Goal: Task Accomplishment & Management: Complete application form

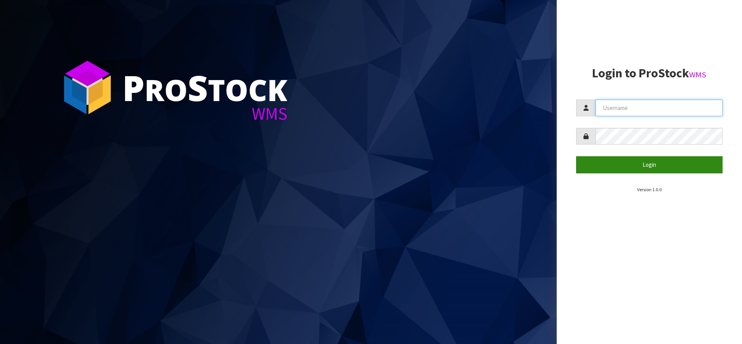
type input "SHEPHERD"
click at [625, 170] on button "Login" at bounding box center [649, 164] width 147 height 17
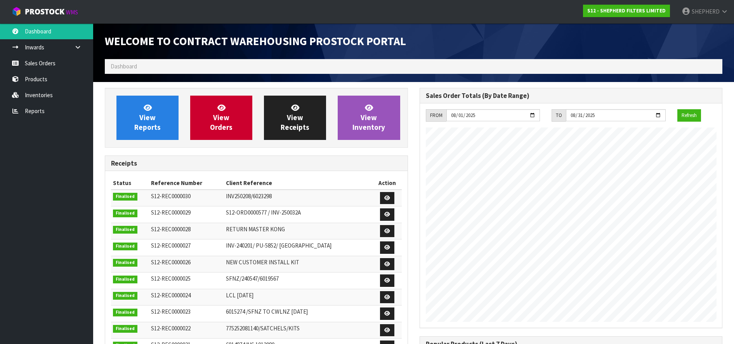
scroll to position [381, 315]
click at [45, 64] on link "Sales Orders" at bounding box center [46, 63] width 93 height 16
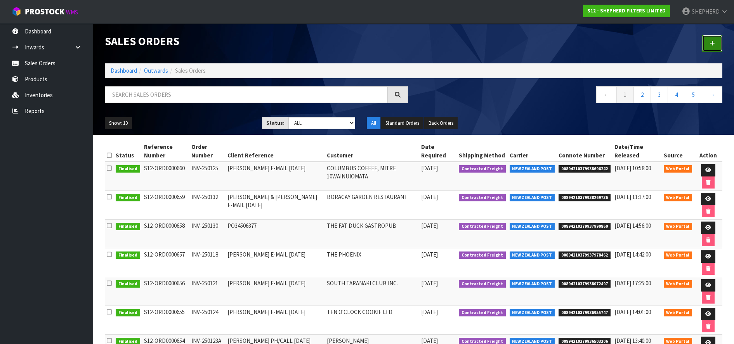
click at [716, 42] on link at bounding box center [713, 43] width 20 height 17
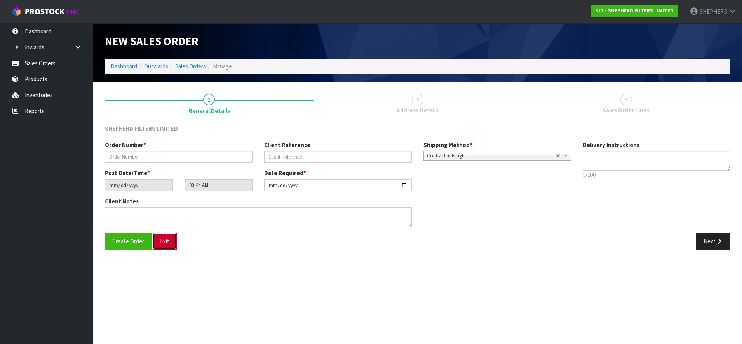
click at [160, 239] on button "Exit" at bounding box center [165, 241] width 24 height 17
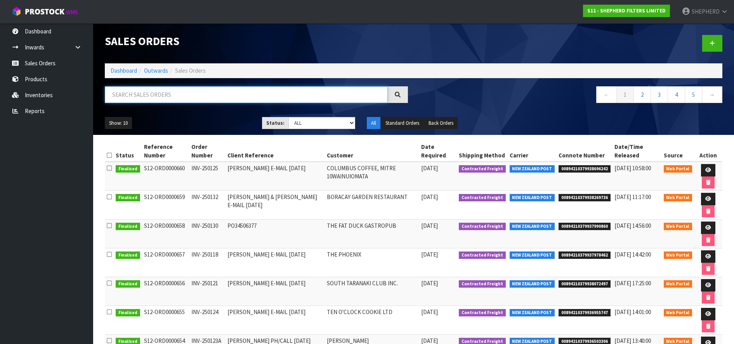
click at [214, 97] on input "text" at bounding box center [246, 94] width 283 height 17
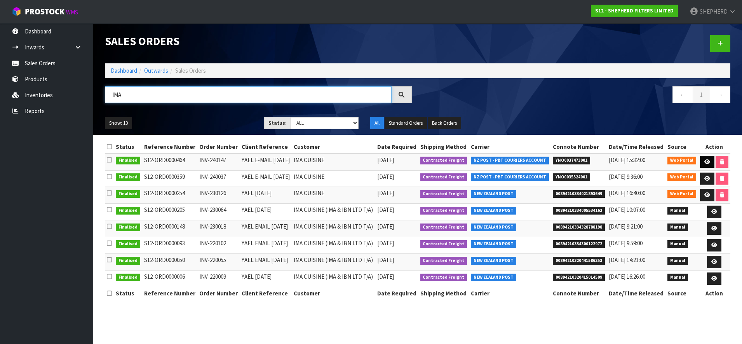
type input "IMA"
click at [704, 160] on icon at bounding box center [707, 161] width 6 height 5
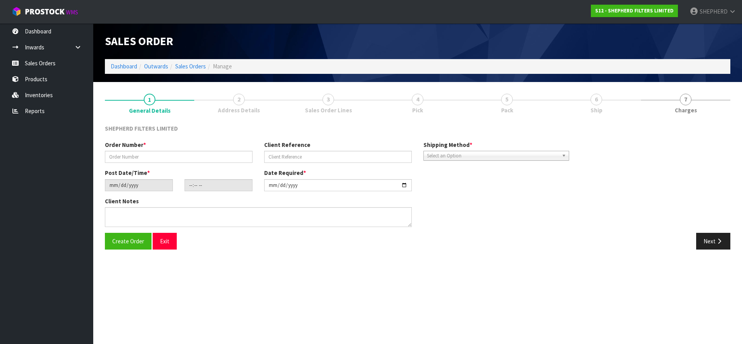
type input "INV-240147"
type input "YAEL E-MAIL [DATE]"
type input "[DATE]"
type input "14:13:00.000"
type input "[DATE]"
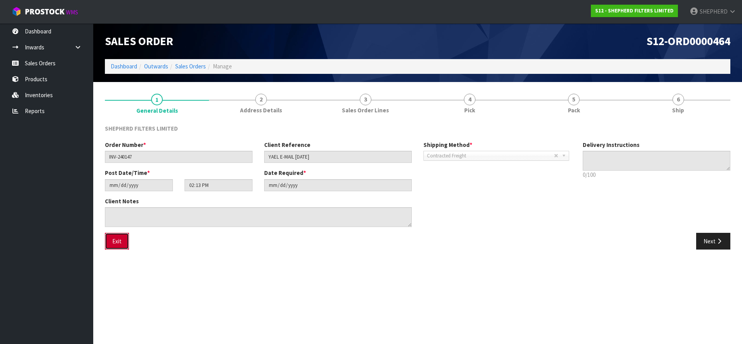
click at [122, 241] on button "Exit" at bounding box center [117, 241] width 24 height 17
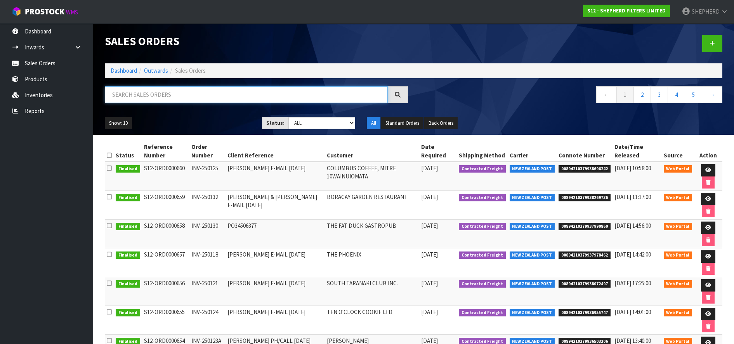
click at [165, 95] on input "text" at bounding box center [246, 94] width 283 height 17
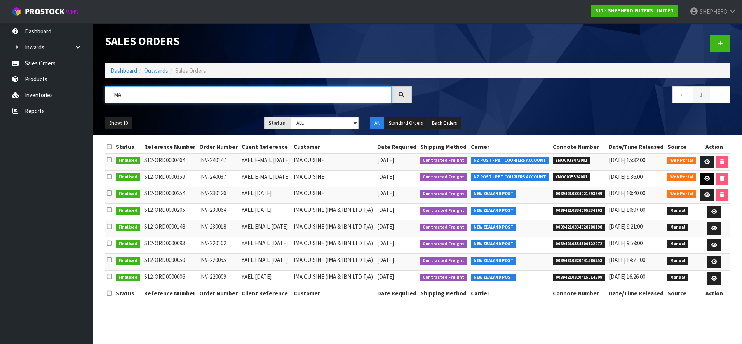
type input "IMA"
click at [708, 179] on icon at bounding box center [707, 178] width 6 height 5
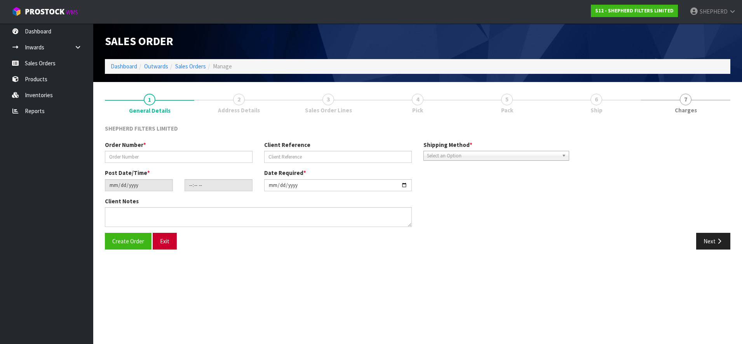
type input "INV-240037"
type input "YAEL E-MAIL [DATE]"
type input "[DATE]"
type input "21:45:00.000"
type input "[DATE]"
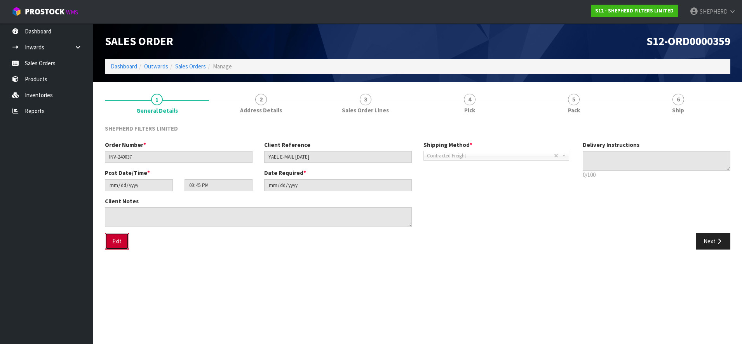
click at [118, 244] on button "Exit" at bounding box center [117, 241] width 24 height 17
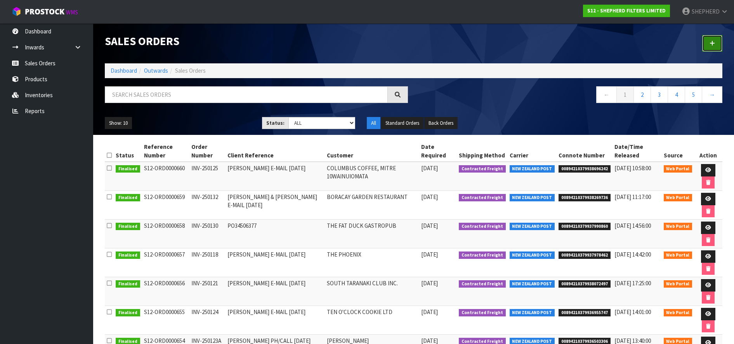
click at [710, 38] on link at bounding box center [713, 43] width 20 height 17
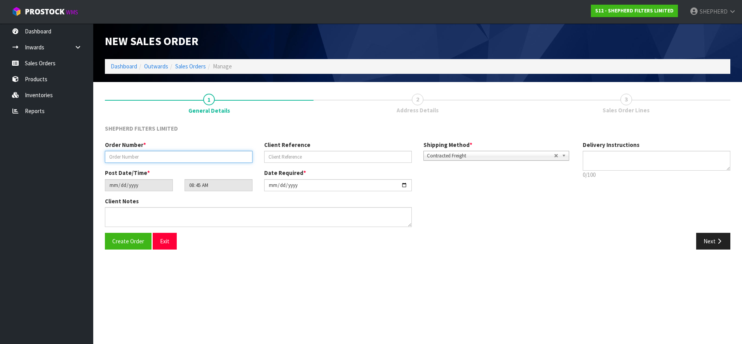
click at [144, 157] on input "text" at bounding box center [179, 157] width 148 height 12
paste input "INV-250128"
type input "INV-250128"
click at [360, 156] on input "text" at bounding box center [338, 157] width 148 height 12
paste input "YAEL PH/CALL [DATE]"
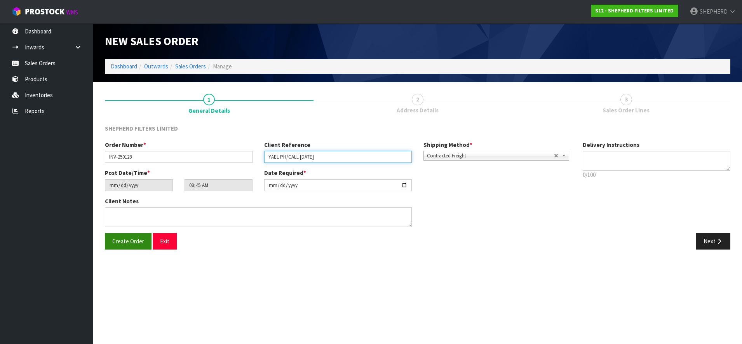
type input "YAEL PH/CALL [DATE]"
click at [128, 244] on span "Create Order" at bounding box center [128, 240] width 32 height 7
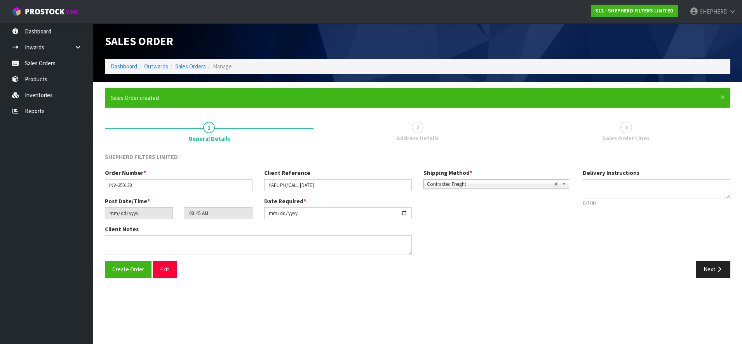
type input "10:45:00.000"
click at [709, 269] on button "Next" at bounding box center [713, 269] width 34 height 17
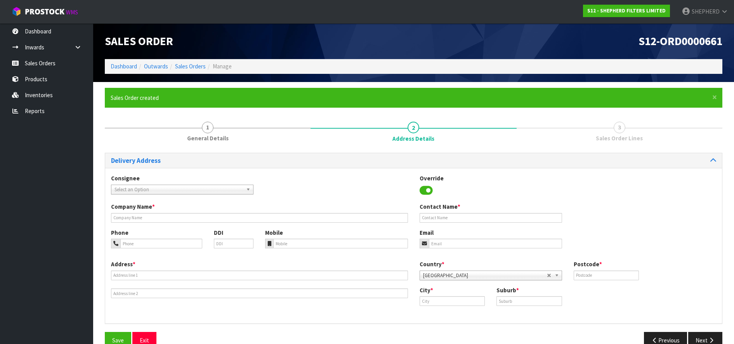
click at [222, 190] on span "Select an Option" at bounding box center [179, 189] width 129 height 9
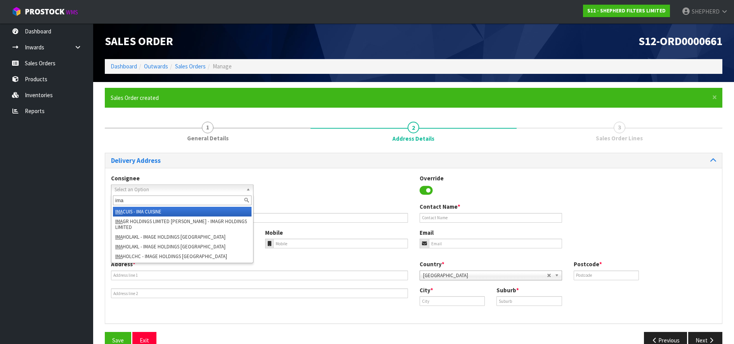
type input "ima"
click at [202, 209] on li "IMA CUIS - IMA CUISINE" at bounding box center [182, 212] width 139 height 10
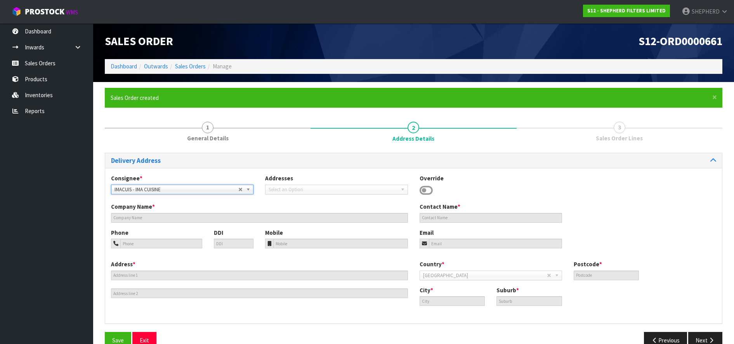
type input "IMA CUISINE"
type input "[PERSON_NAME]"
type input "027 291 6589"
type input "[EMAIL_ADDRESS][DOMAIN_NAME]"
type input "[STREET_ADDRESS]"
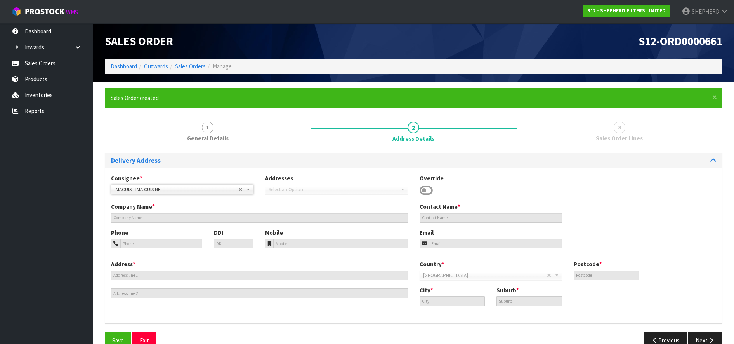
type input "1010"
type input "[GEOGRAPHIC_DATA]"
type input "AUCKLAND CBD"
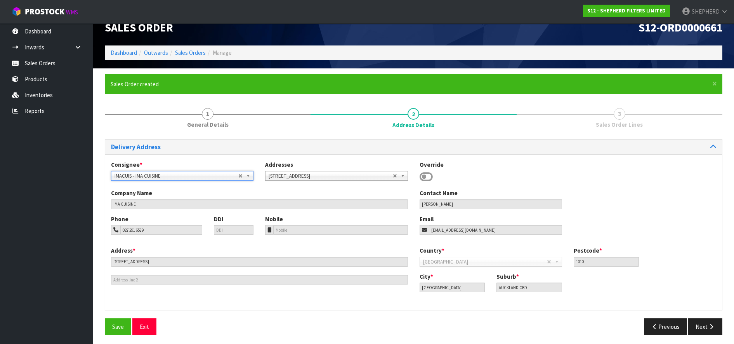
scroll to position [16, 0]
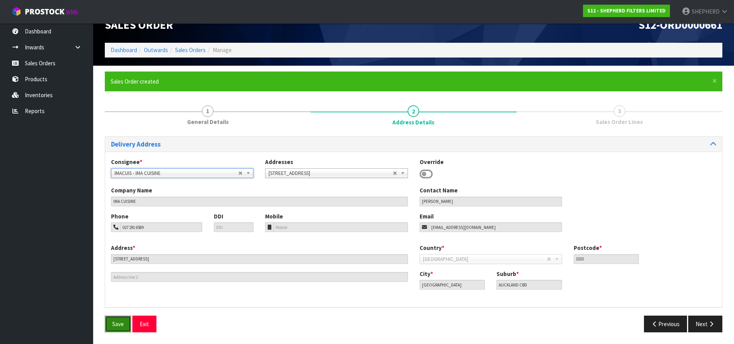
click at [118, 325] on span "Save" at bounding box center [118, 323] width 12 height 7
click at [702, 323] on button "Next" at bounding box center [706, 323] width 34 height 17
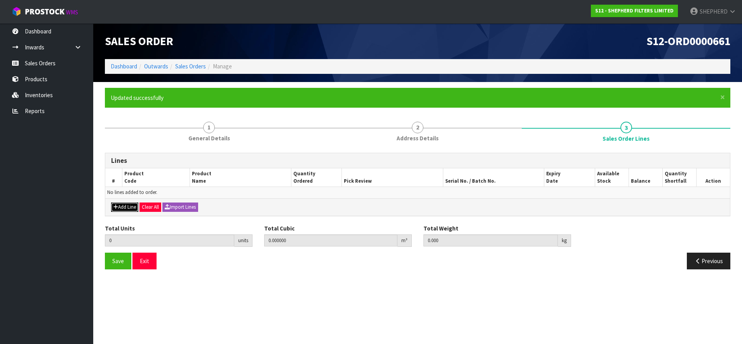
click at [128, 207] on button "Add Line" at bounding box center [124, 206] width 27 height 9
type input "0"
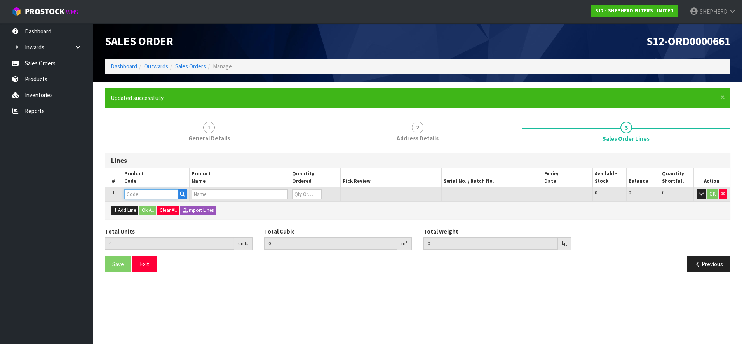
click at [142, 193] on input "text" at bounding box center [151, 194] width 54 height 10
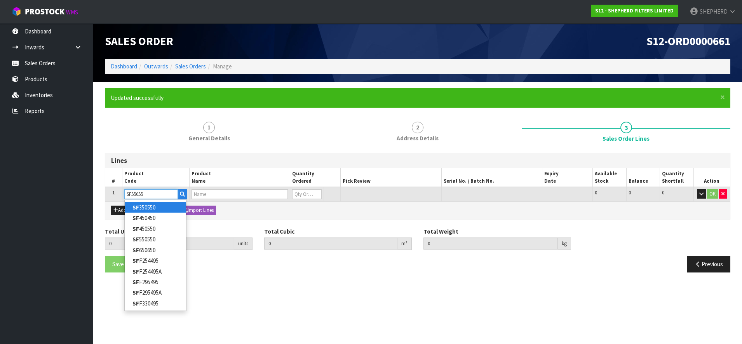
type input "SF550550"
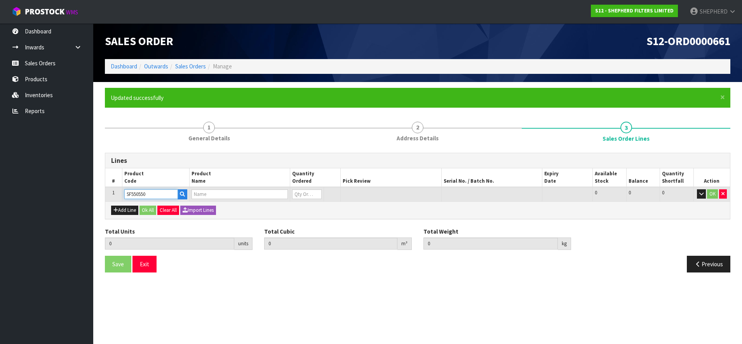
type input "0.000000"
type input "0.000"
type input "SHEPHERD FILTERS 550 X 550 - CODE SF550550"
type input "0"
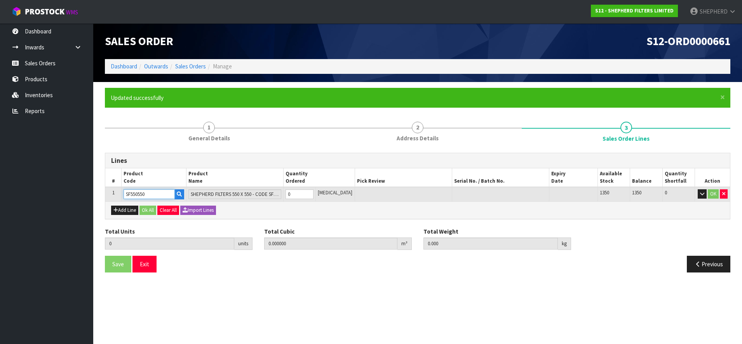
type input "SF550550"
drag, startPoint x: 308, startPoint y: 190, endPoint x: 247, endPoint y: 184, distance: 60.4
click at [247, 184] on table "# Product Code Product Name Quantity Ordered Pick Review Serial No. / Batch No.…" at bounding box center [417, 184] width 624 height 33
type input "5"
type input "0.002915"
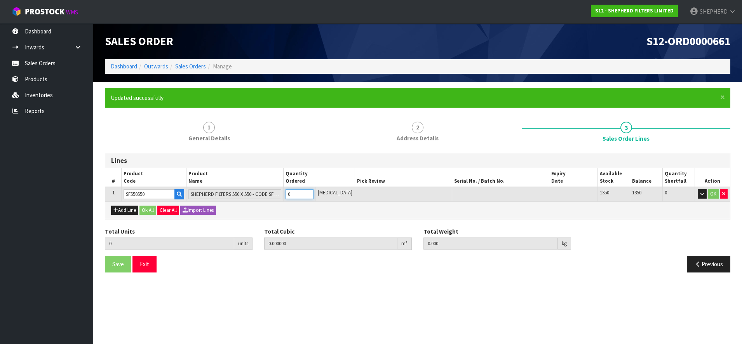
type input "0.3"
type input "5"
type input "50"
type input "0.04959"
type input "3"
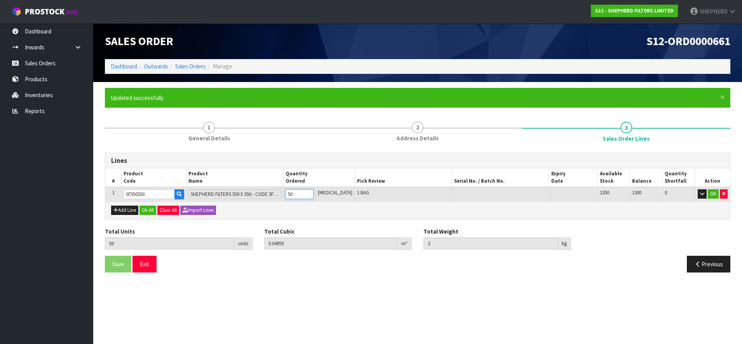
type input "50"
click at [127, 209] on button "Add Line" at bounding box center [124, 209] width 27 height 9
type input "0"
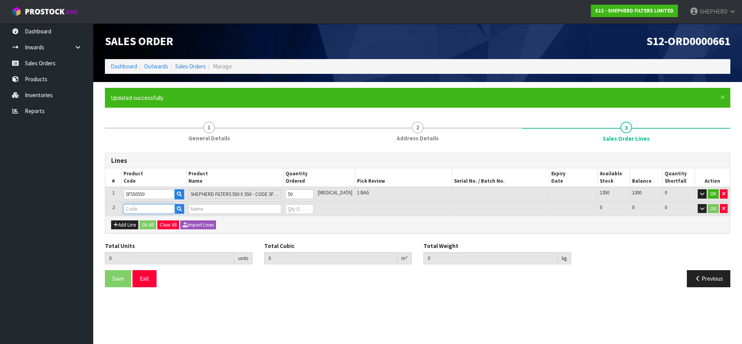
click at [129, 208] on input "text" at bounding box center [149, 209] width 51 height 10
type input "COURIER"
click at [149, 224] on strong "COURIER" at bounding box center [143, 221] width 23 height 7
type input "COURIER SATCHELS (75X90CM)"
type input "50"
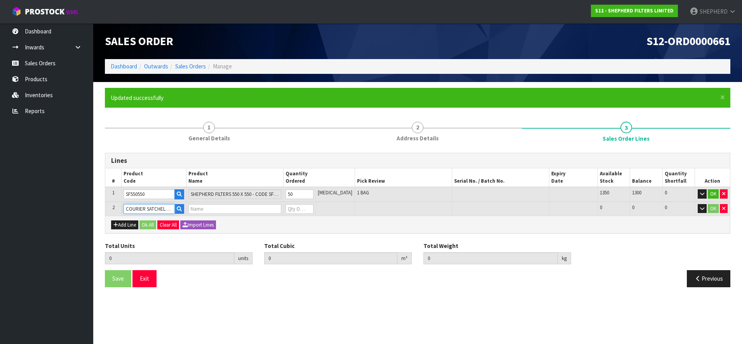
type input "0.04959"
type input "3"
type input "SINGLE-PACK SATCHELS"
type input "0"
click at [252, 205] on tr "2 COURIER SATCHELS (75X90CM) SINGLE-PACK SATCHELS 0 BAG 18 18 0 OK" at bounding box center [417, 209] width 624 height 14
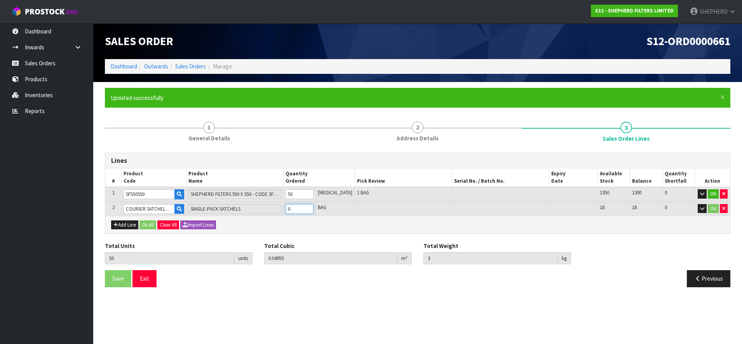
type input "51"
type input "0.049657"
type input "3.01"
type input "1"
click at [146, 223] on button "Ok All" at bounding box center [147, 224] width 17 height 9
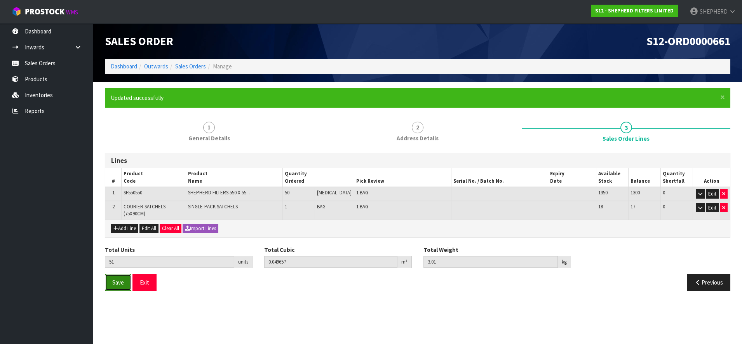
click at [122, 283] on span "Save" at bounding box center [118, 281] width 12 height 7
click at [148, 280] on button "Exit" at bounding box center [144, 282] width 24 height 17
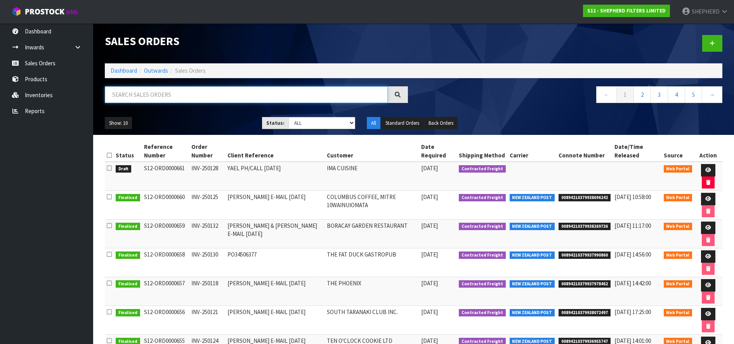
click at [165, 92] on input "text" at bounding box center [246, 94] width 283 height 17
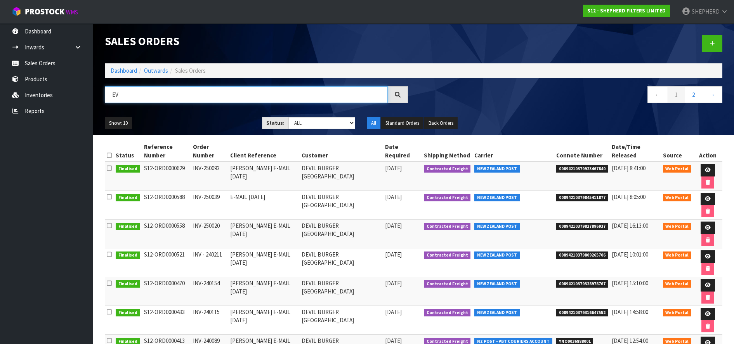
type input "E"
type input "DEVIL"
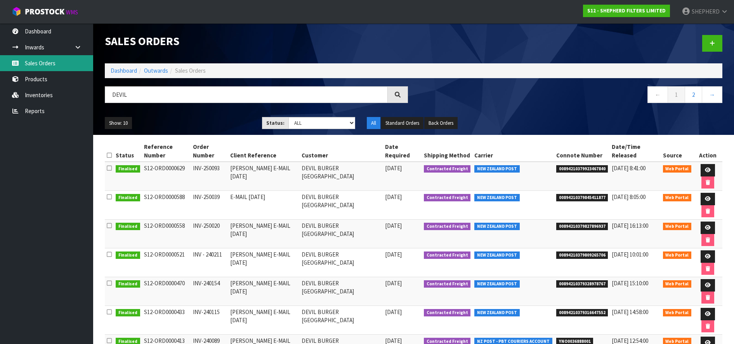
click at [32, 61] on link "Sales Orders" at bounding box center [46, 63] width 93 height 16
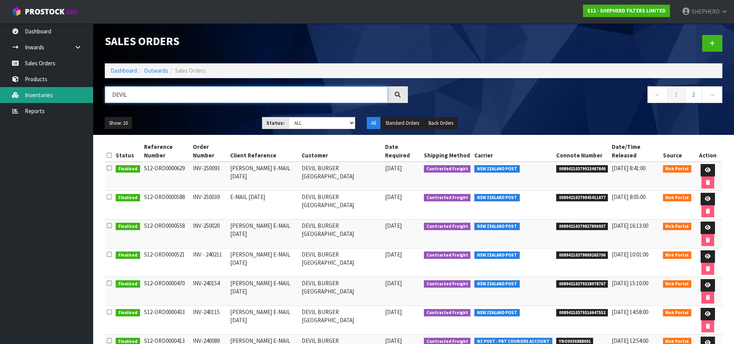
drag, startPoint x: 147, startPoint y: 88, endPoint x: 92, endPoint y: 90, distance: 54.8
click at [94, 90] on header "Sales Orders Dashboard Outwards Sales Orders DEVIL ← 1 2 → Show: 10 5 10 25 50 …" at bounding box center [413, 78] width 641 height 111
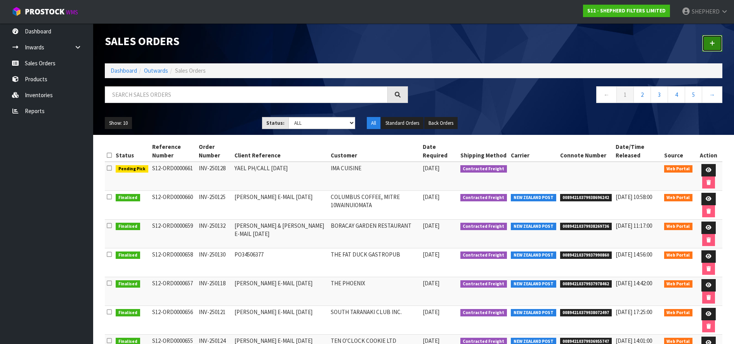
click at [710, 39] on link at bounding box center [713, 43] width 20 height 17
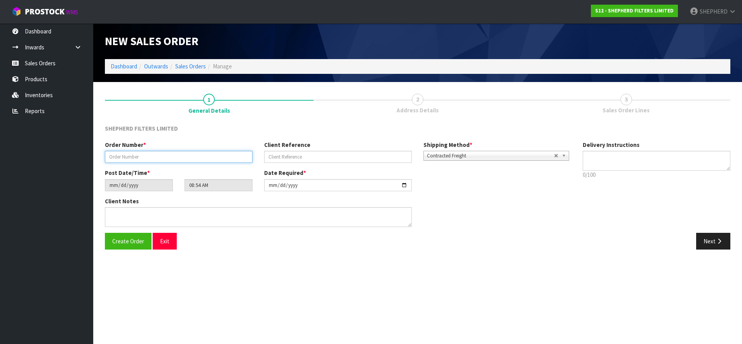
click at [172, 159] on input "text" at bounding box center [179, 157] width 148 height 12
paste input "INV-250131"
type input "INV-250131"
click at [289, 151] on input "text" at bounding box center [338, 157] width 148 height 12
paste input "[PERSON_NAME] E-MAIL [DATE]"
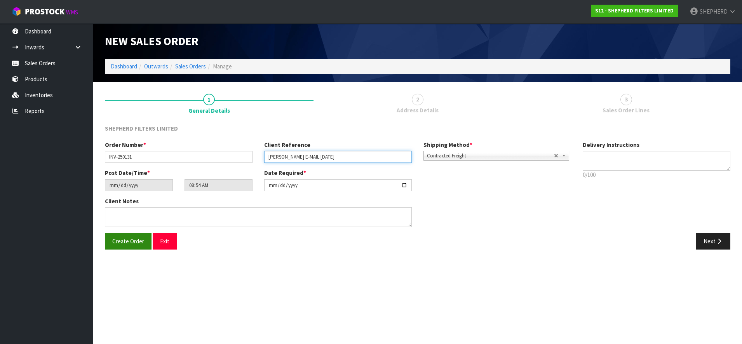
type input "[PERSON_NAME] E-MAIL [DATE]"
click at [118, 241] on span "Create Order" at bounding box center [128, 240] width 32 height 7
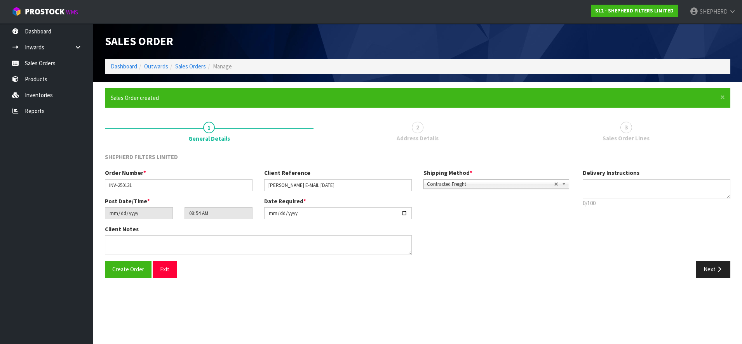
type input "10:54:00.000"
click at [704, 266] on button "Next" at bounding box center [713, 269] width 34 height 17
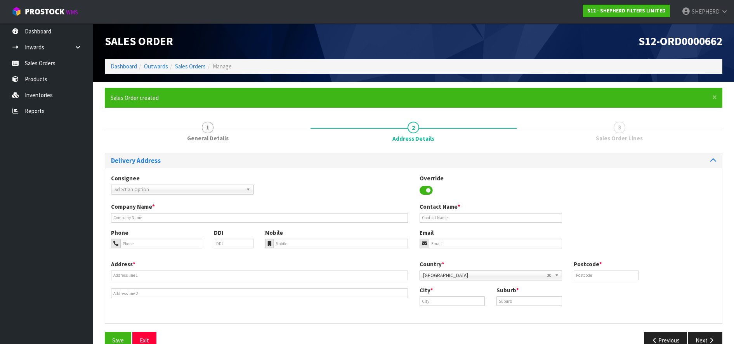
click at [206, 191] on span "Select an Option" at bounding box center [179, 189] width 129 height 9
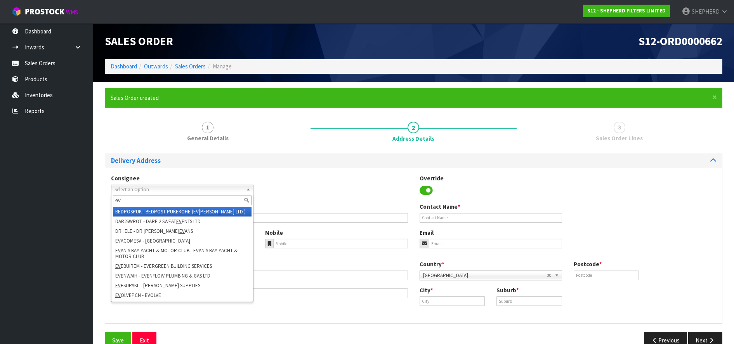
type input "e"
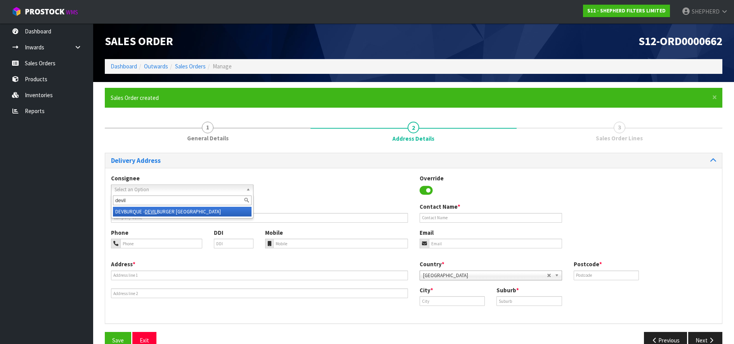
type input "devil"
click at [199, 211] on li "DEVBURQUE - DEVIL BURGER [GEOGRAPHIC_DATA]" at bounding box center [182, 212] width 139 height 10
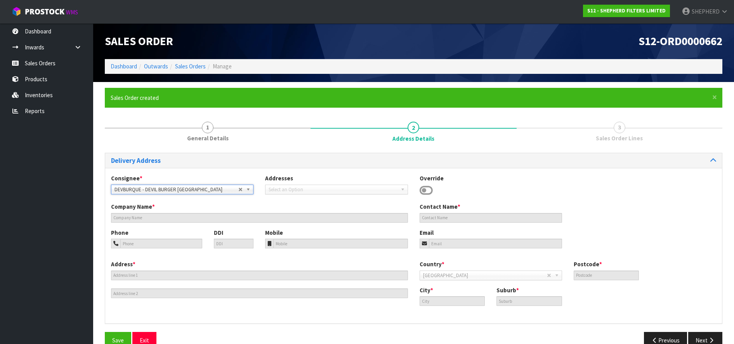
type input "DEVIL BURGER [GEOGRAPHIC_DATA]"
type input "[PERSON_NAME]"
type input "03 442 4666"
type input "021 444 723"
type input "[EMAIL_ADDRESS][DOMAIN_NAME]"
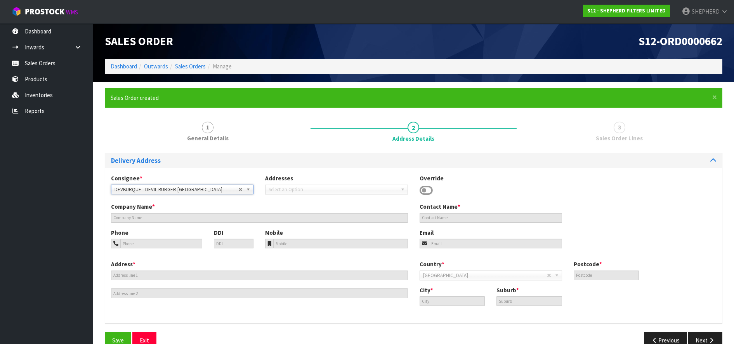
type input "[STREET_ADDRESS]"
type input "9300"
type input "[GEOGRAPHIC_DATA]"
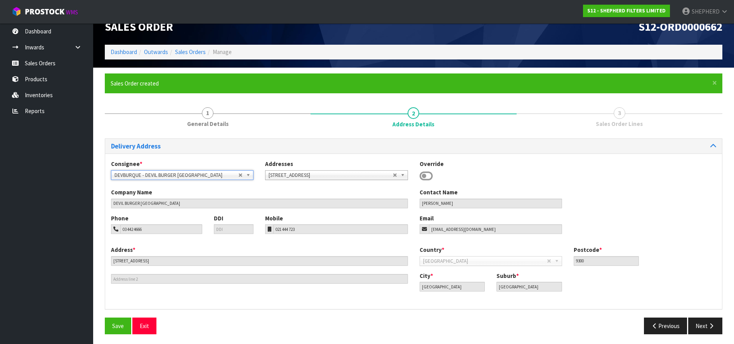
scroll to position [16, 0]
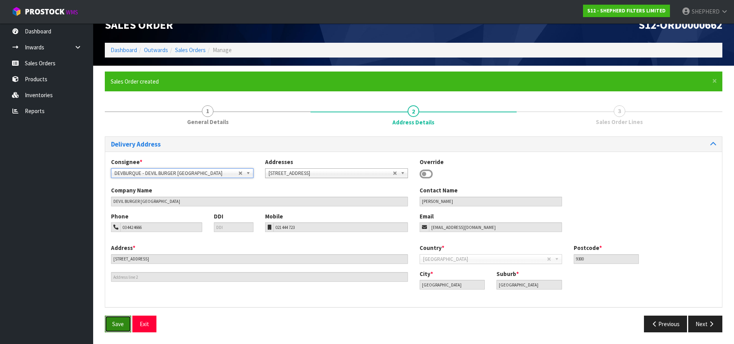
click at [118, 322] on span "Save" at bounding box center [118, 323] width 12 height 7
click at [714, 326] on icon "button" at bounding box center [711, 324] width 7 height 6
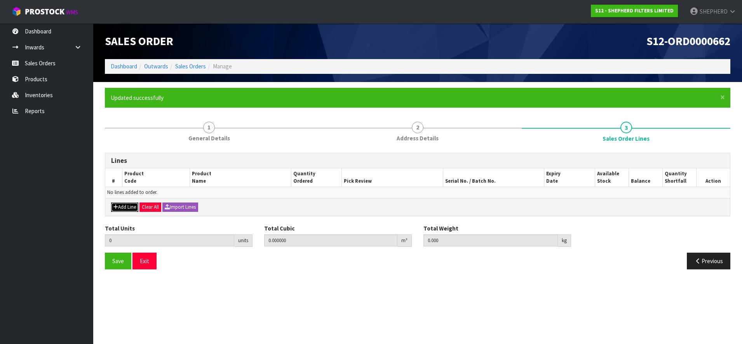
click at [125, 204] on button "Add Line" at bounding box center [124, 206] width 27 height 9
type input "0"
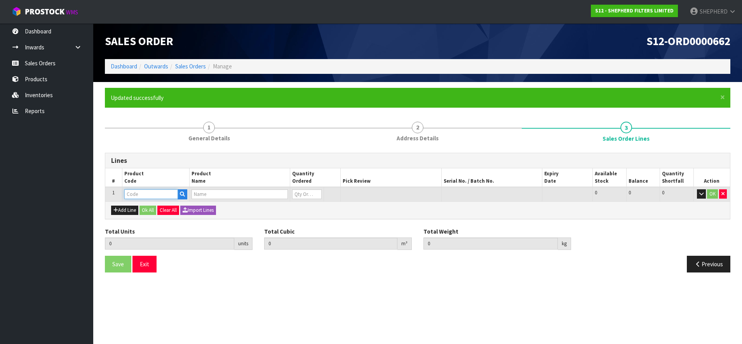
click at [134, 195] on input "text" at bounding box center [151, 194] width 54 height 10
type input "SF550550"
type input "0.000000"
type input "0.000"
type input "SHEPHERD FILTERS 550 X 550 - CODE SF550550"
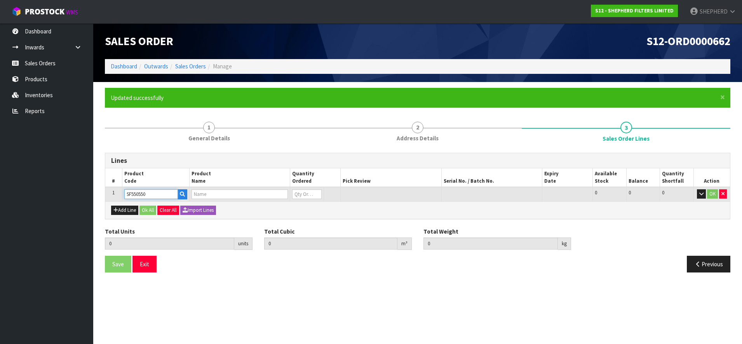
type input "0"
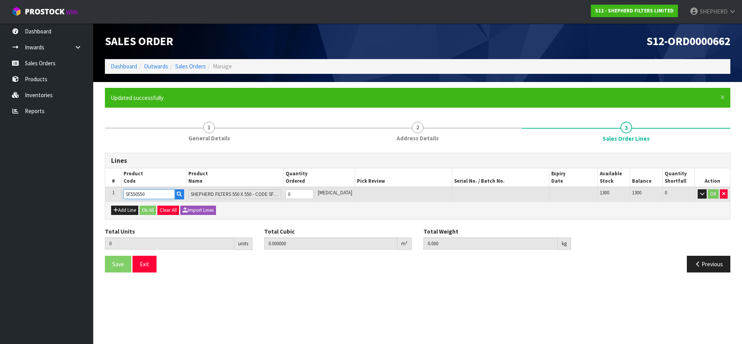
type input "SF550550"
drag, startPoint x: 310, startPoint y: 193, endPoint x: 259, endPoint y: 188, distance: 51.1
click at [259, 188] on tr "1 SF550550 SHEPHERD FILTERS 550 X 550 - CODE SF550550 0 [MEDICAL_DATA] 1300 130…" at bounding box center [417, 194] width 624 height 14
type input "1"
type input "0.000583"
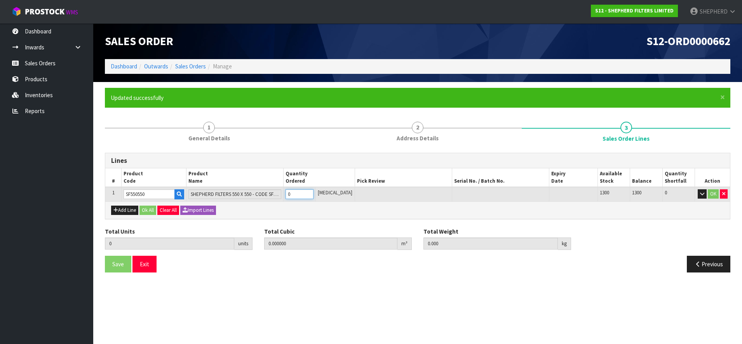
type input "0.06"
type input "1"
type input "10"
type input "0.00583"
type input "0.6"
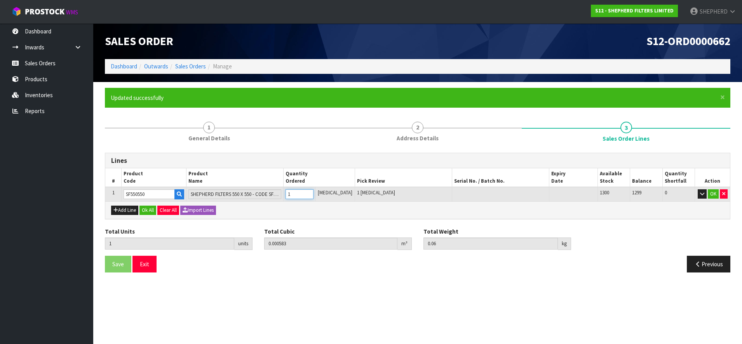
type input "10"
type input "100"
type input "0.09918"
type input "6"
type input "100"
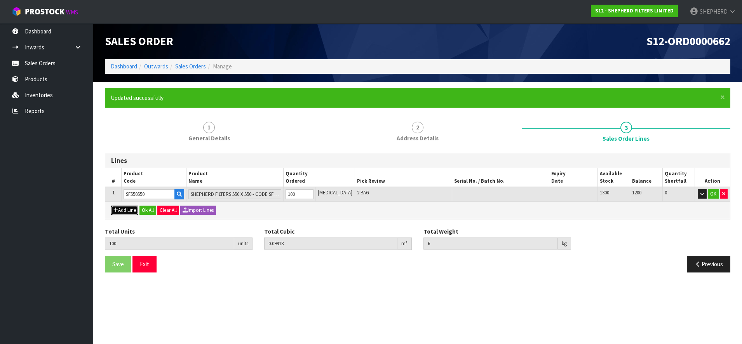
click at [116, 209] on icon "button" at bounding box center [115, 209] width 5 height 5
type input "0"
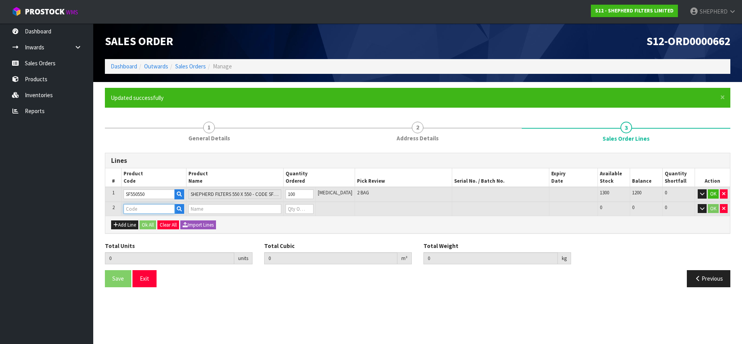
click at [152, 210] on input "text" at bounding box center [149, 209] width 51 height 10
type input "CARDBOARD"
click at [157, 223] on strong "CARDBOARD" at bounding box center [148, 221] width 33 height 7
type input "CARDBOARD SHIPPERS"
type input "100"
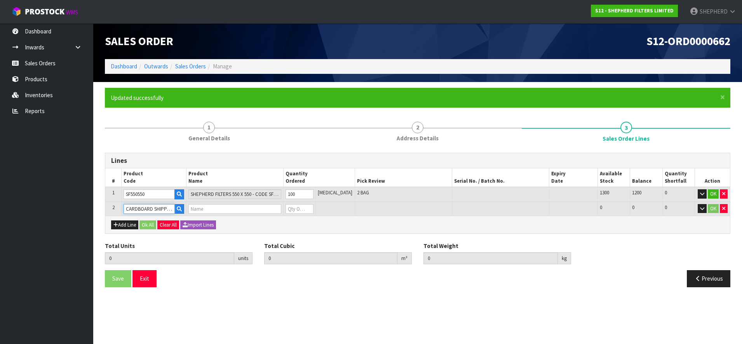
type input "0.09918"
type input "6"
type input "2-PACK BOXES"
type input "0"
drag, startPoint x: 301, startPoint y: 211, endPoint x: 289, endPoint y: 207, distance: 12.2
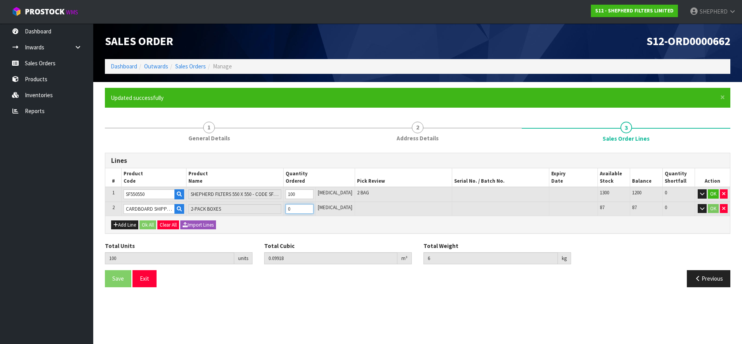
click at [289, 207] on tr "2 CARDBOARD SHIPPERS 2-PACK BOXES 0 [MEDICAL_DATA] 87 87 0 OK" at bounding box center [417, 209] width 624 height 14
type input "101"
type input "0.100126"
type input "6.1"
type input "1"
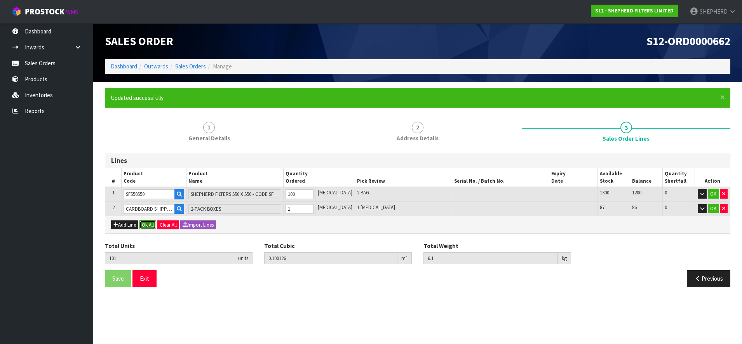
click at [153, 224] on button "Ok All" at bounding box center [147, 224] width 17 height 9
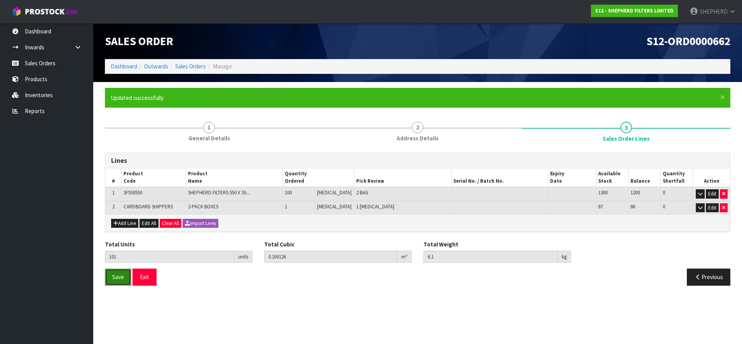
click at [116, 277] on span "Save" at bounding box center [118, 276] width 12 height 7
click at [141, 278] on button "Exit" at bounding box center [144, 276] width 24 height 17
